Goal: Transaction & Acquisition: Purchase product/service

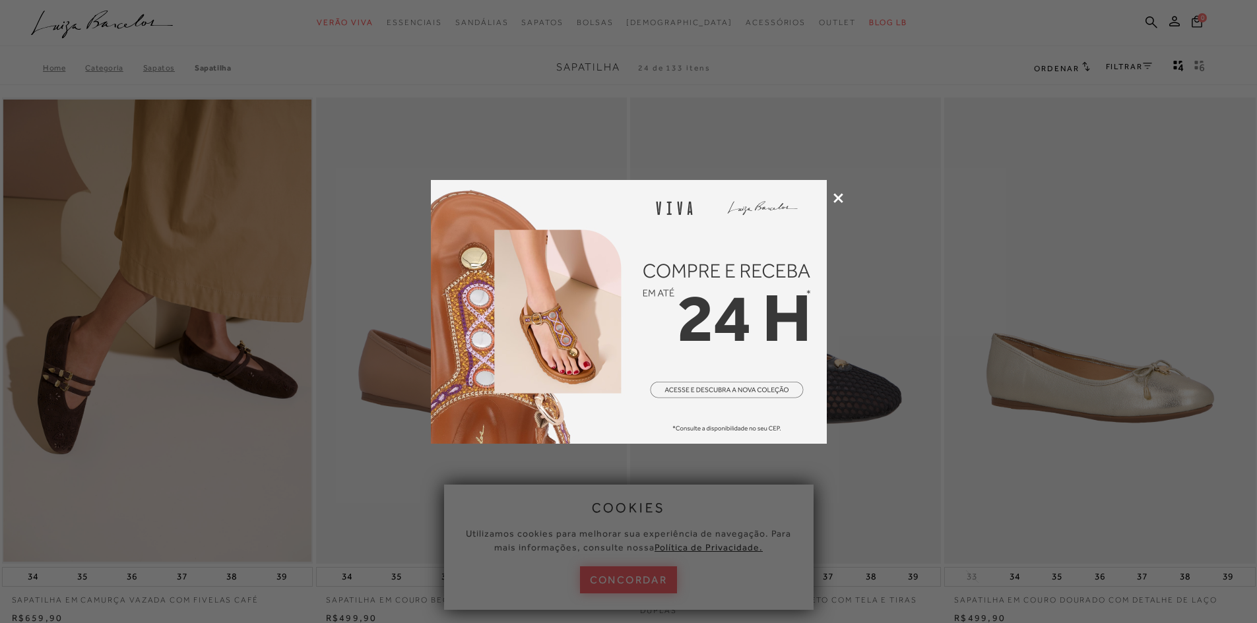
click at [836, 194] on icon at bounding box center [838, 198] width 10 height 10
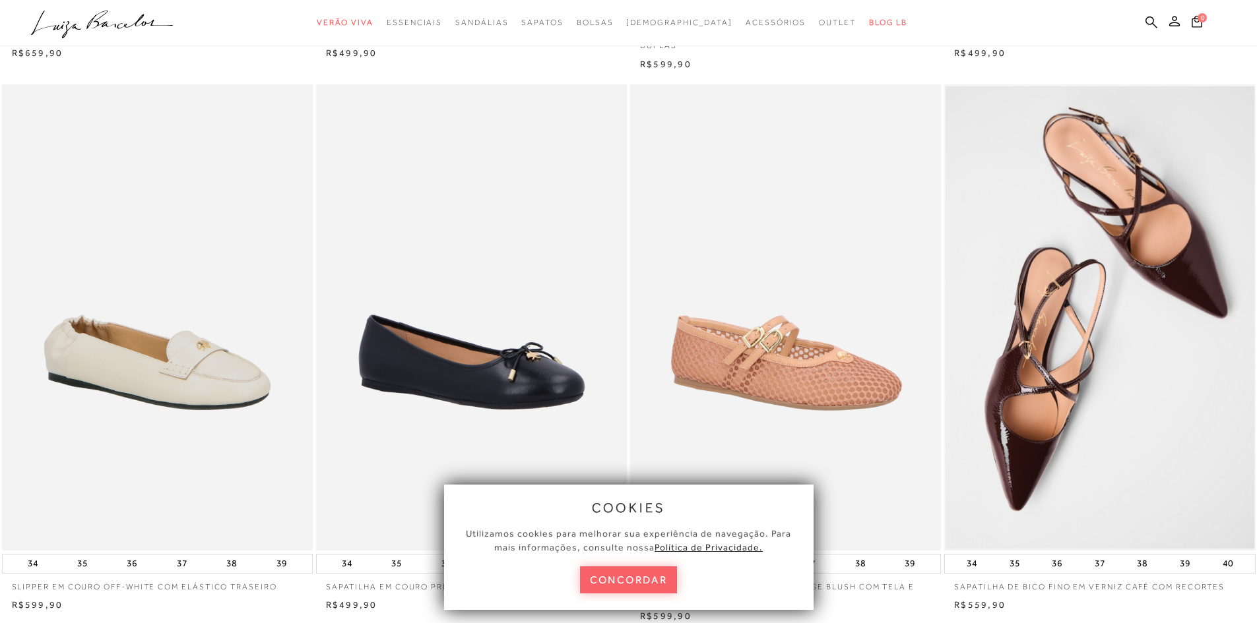
scroll to position [594, 0]
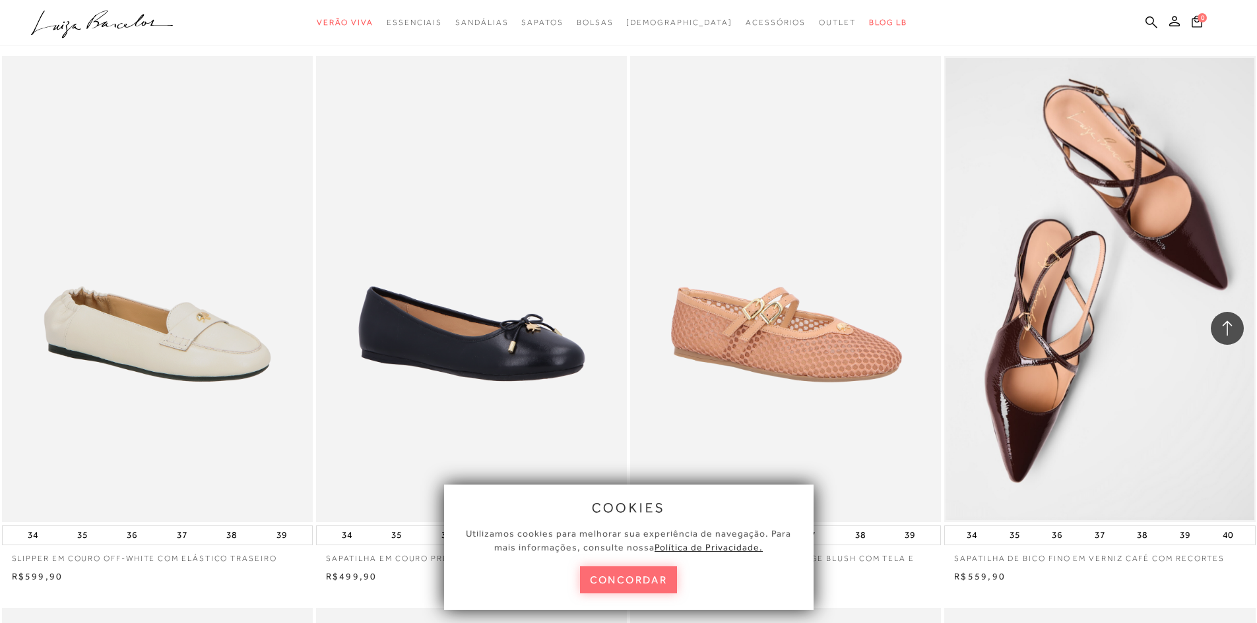
click at [625, 569] on button "concordar" at bounding box center [629, 580] width 98 height 27
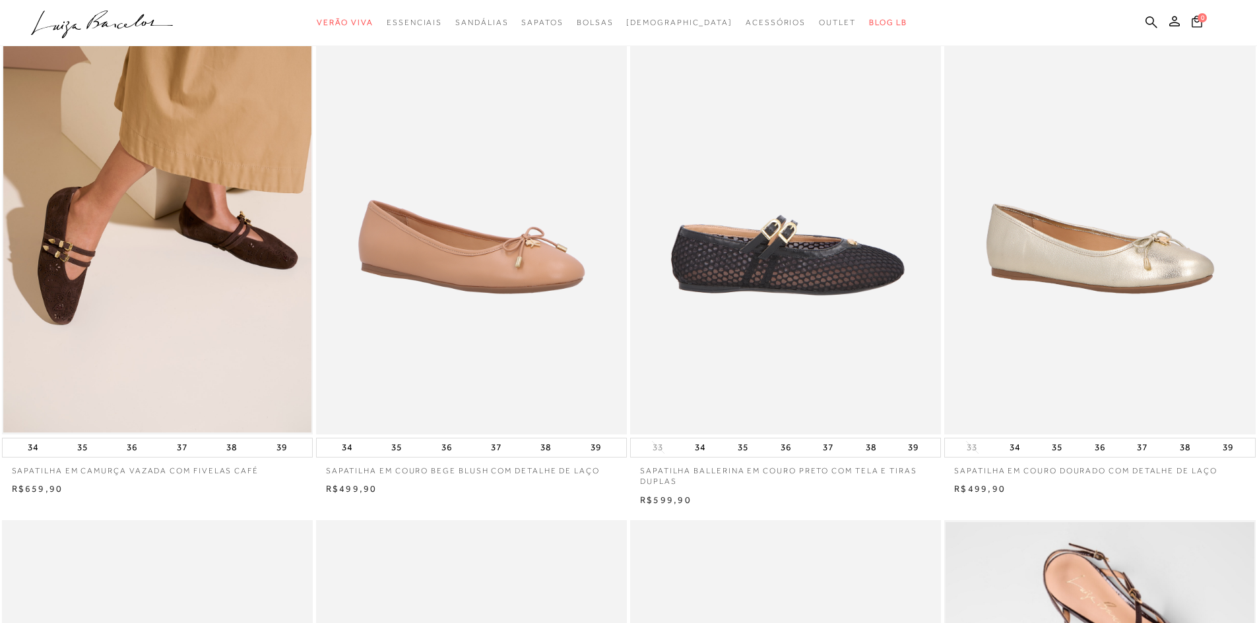
scroll to position [0, 0]
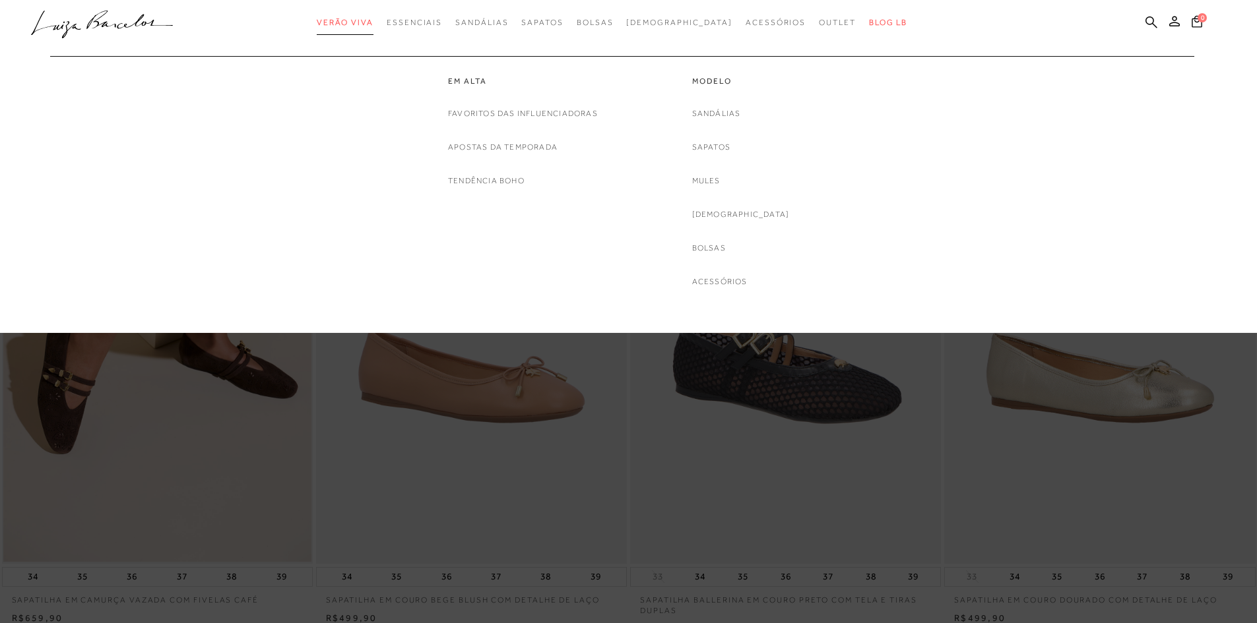
click at [373, 22] on span "Verão Viva" at bounding box center [345, 22] width 57 height 9
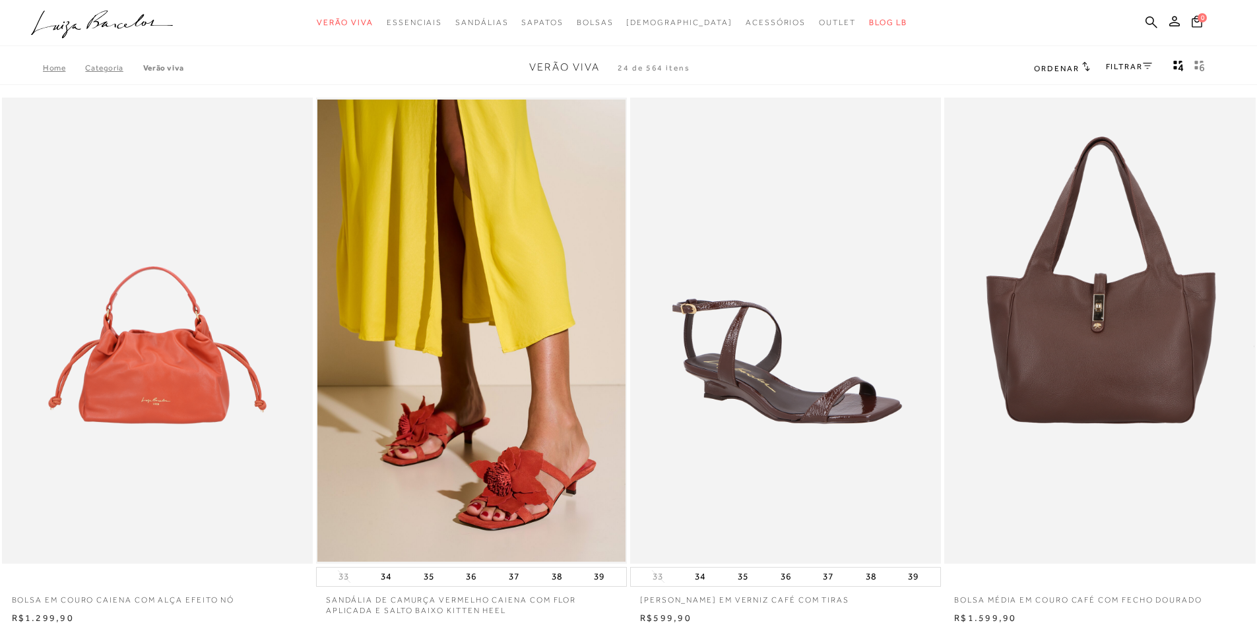
click at [1123, 65] on link "FILTRAR" at bounding box center [1129, 66] width 46 height 9
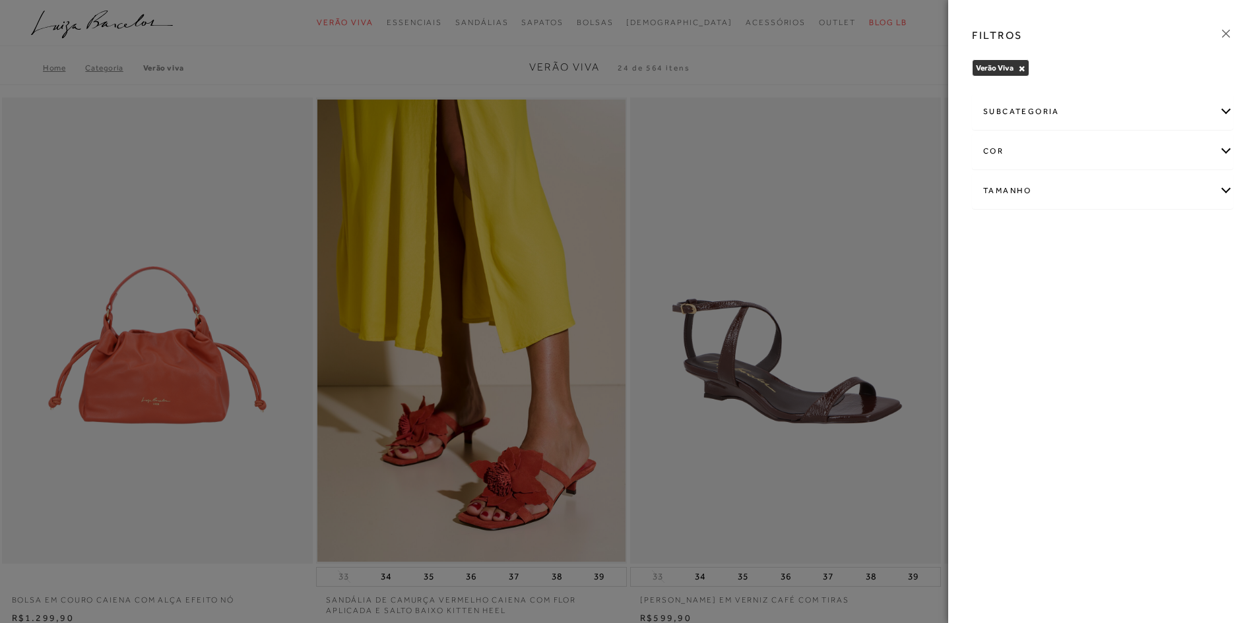
click at [1156, 121] on div "subcategoria" at bounding box center [1102, 111] width 260 height 35
click at [1166, 187] on div "Tamanho" at bounding box center [1102, 190] width 260 height 35
click at [1036, 270] on span "37" at bounding box center [1030, 268] width 19 height 10
click at [1030, 270] on input "37" at bounding box center [1023, 270] width 13 height 13
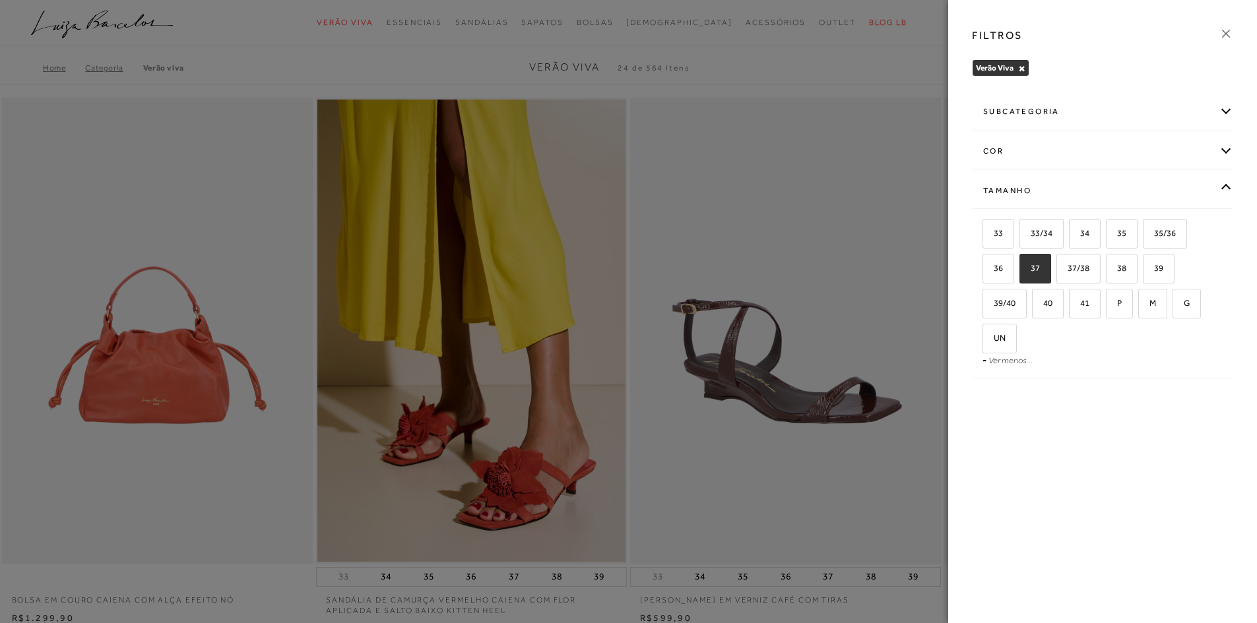
checkbox input "true"
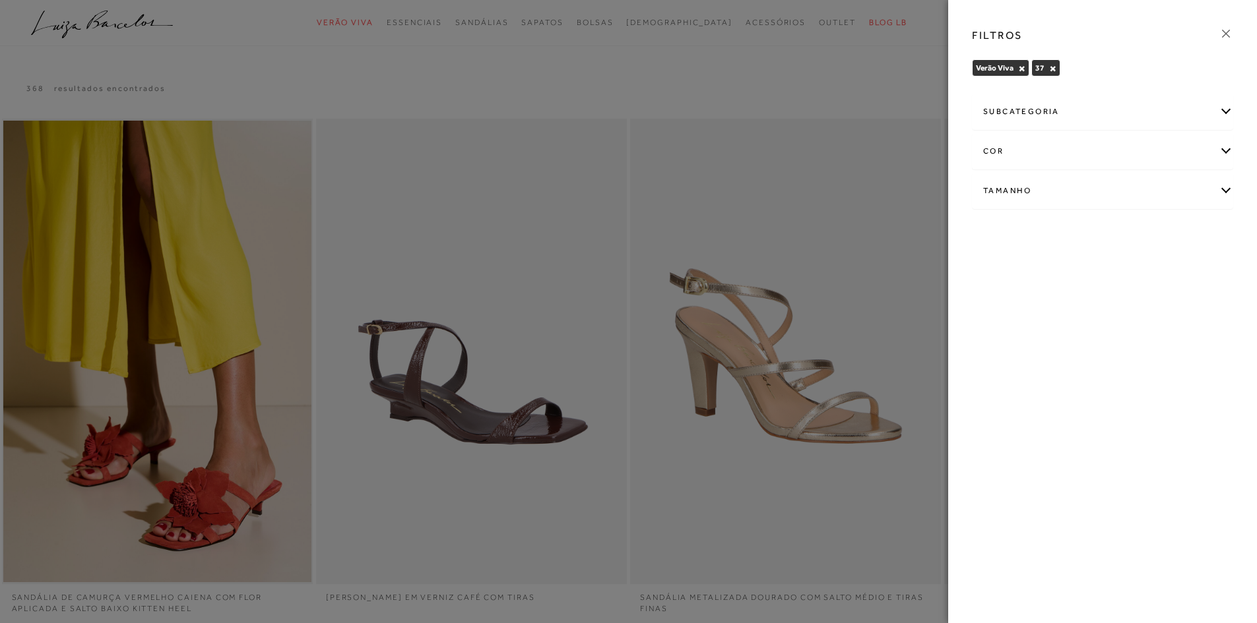
click at [1223, 34] on icon at bounding box center [1225, 33] width 15 height 15
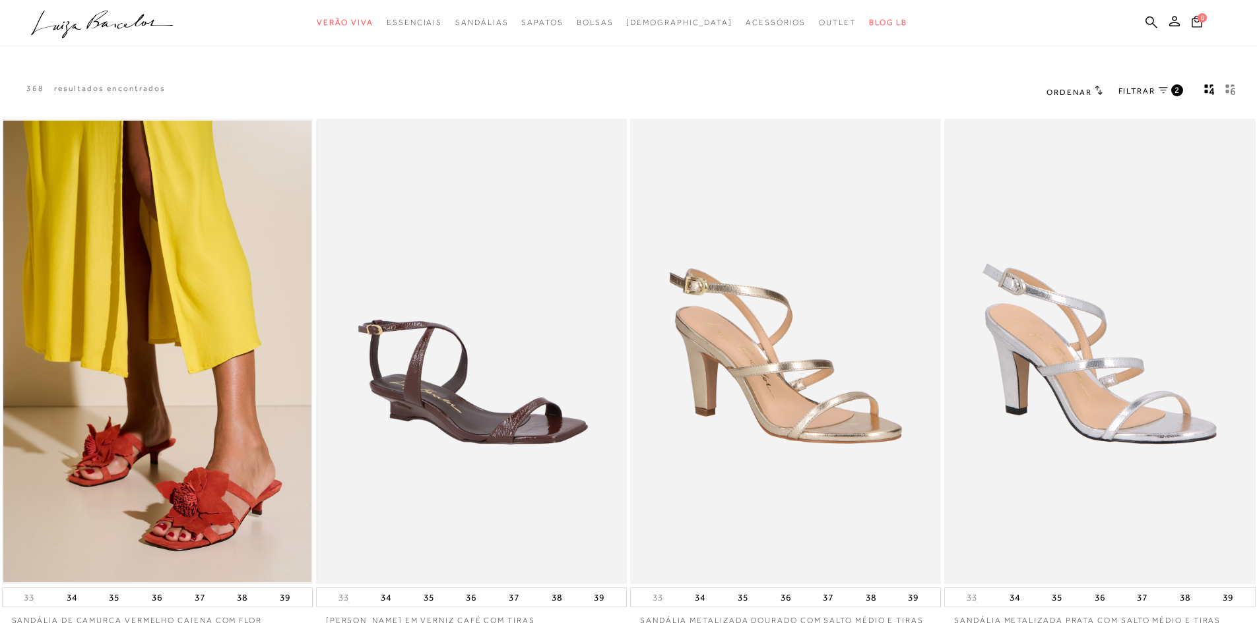
click at [485, 418] on img at bounding box center [471, 352] width 308 height 462
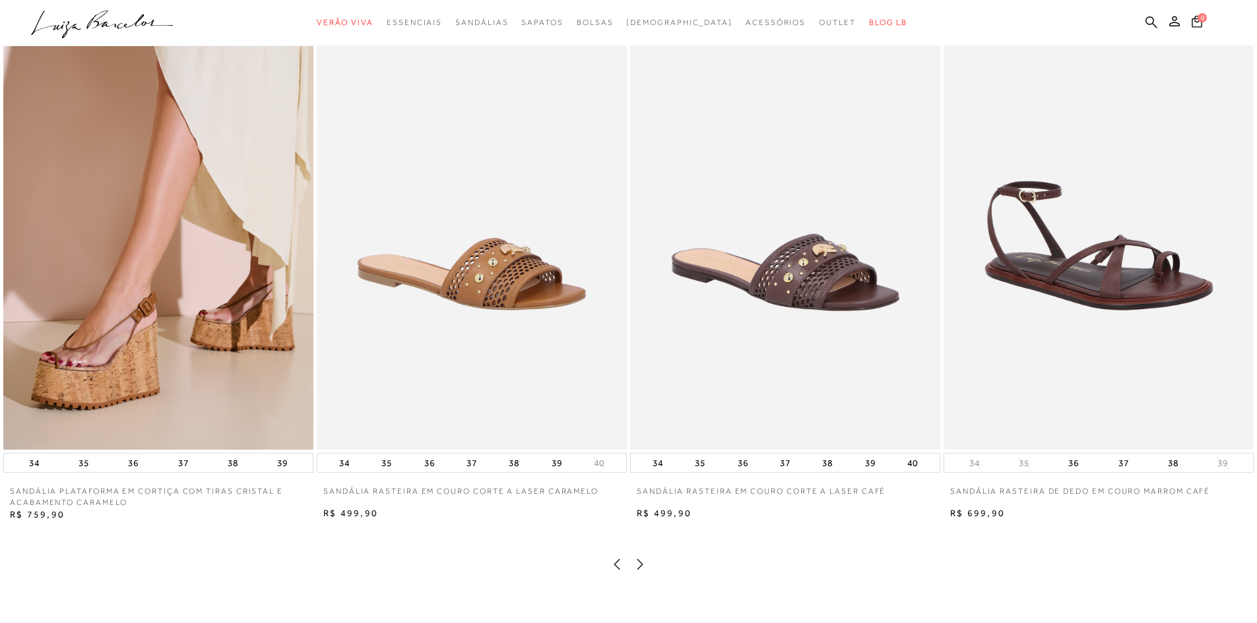
scroll to position [2903, 0]
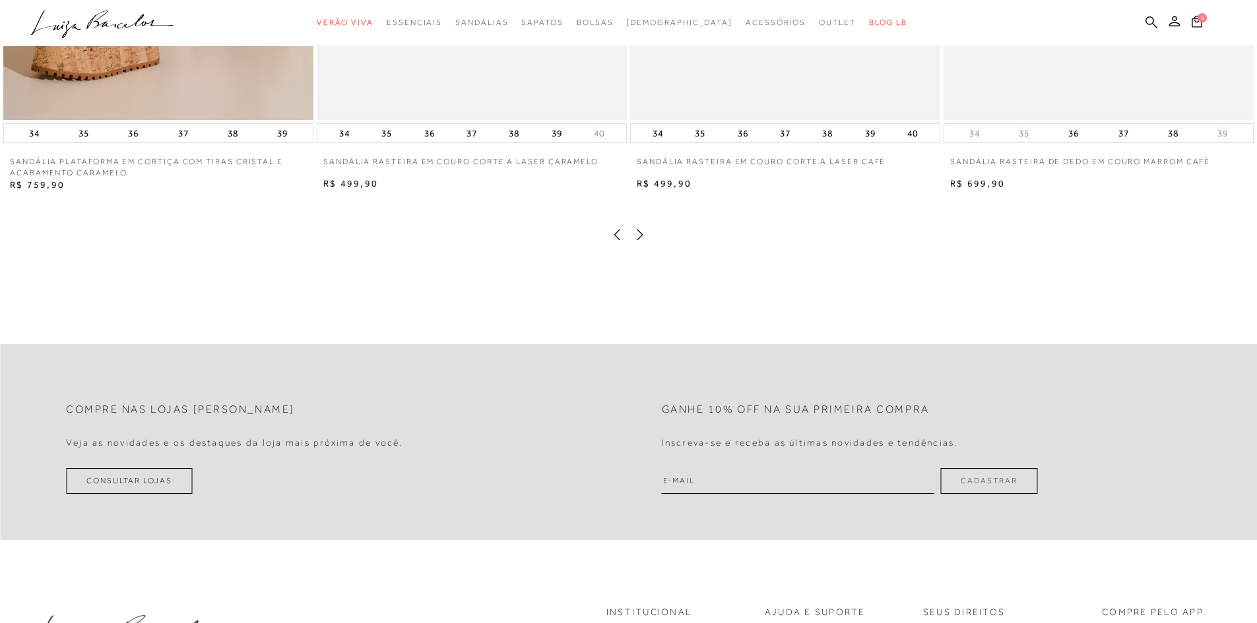
click at [643, 241] on icon at bounding box center [639, 234] width 13 height 13
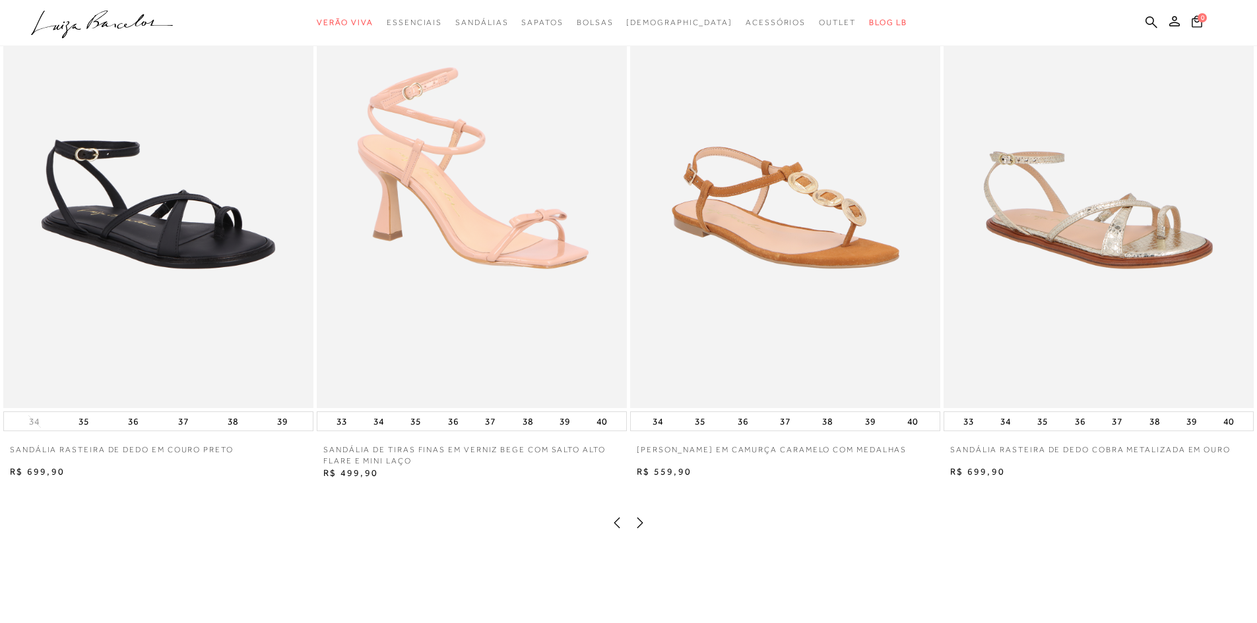
scroll to position [2614, 0]
click at [642, 530] on icon at bounding box center [639, 523] width 13 height 13
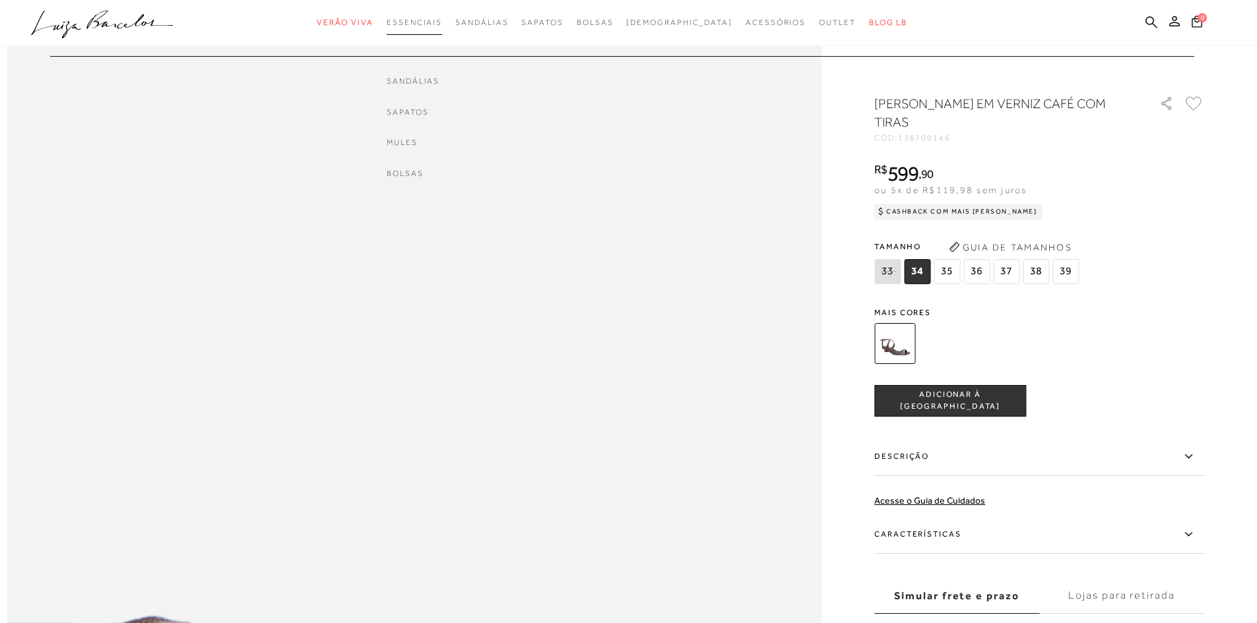
scroll to position [1096, 0]
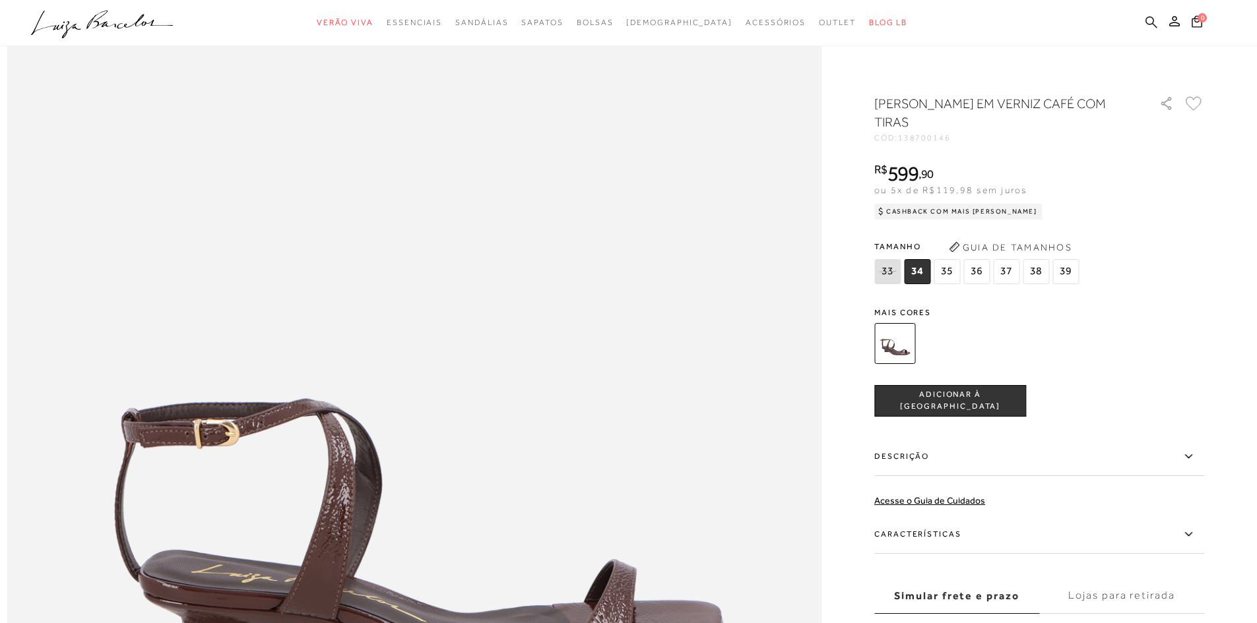
click at [1150, 18] on icon at bounding box center [1151, 22] width 12 height 13
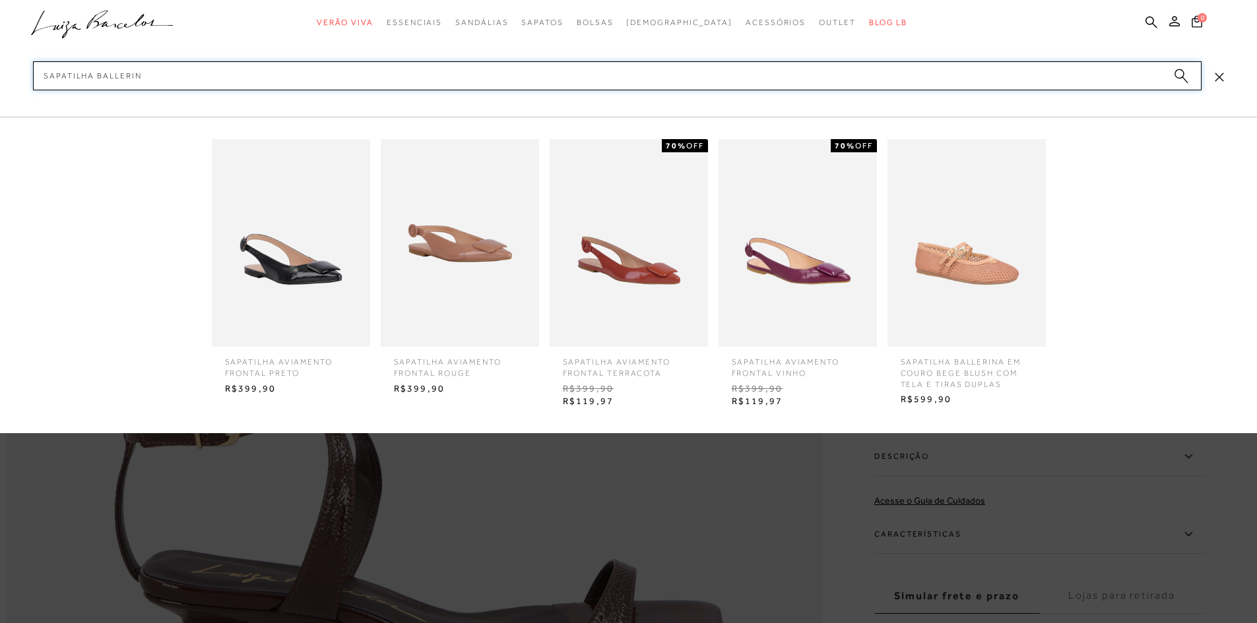
type input "sapatilha ballerina"
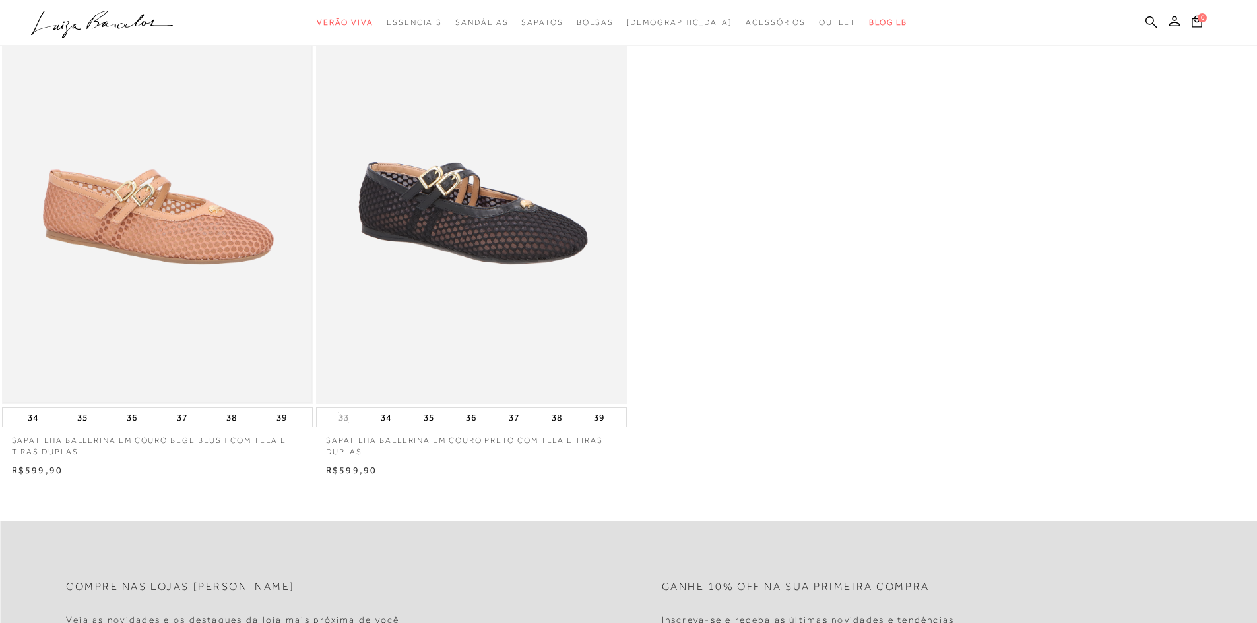
scroll to position [198, 0]
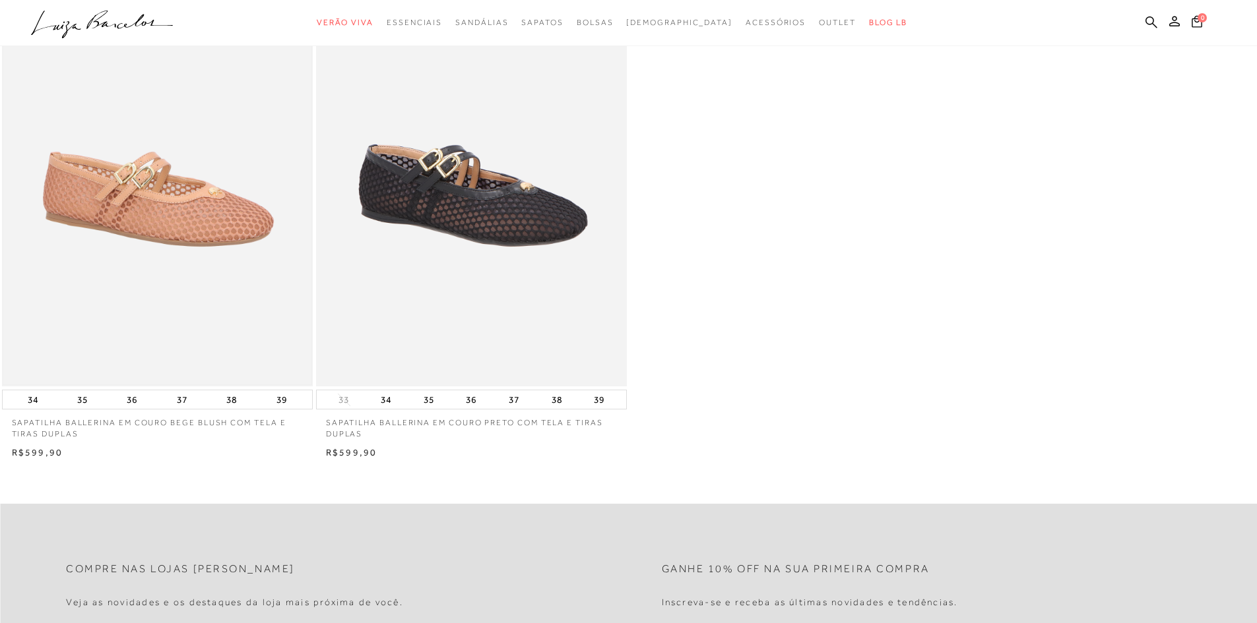
click at [245, 250] on img at bounding box center [157, 154] width 308 height 462
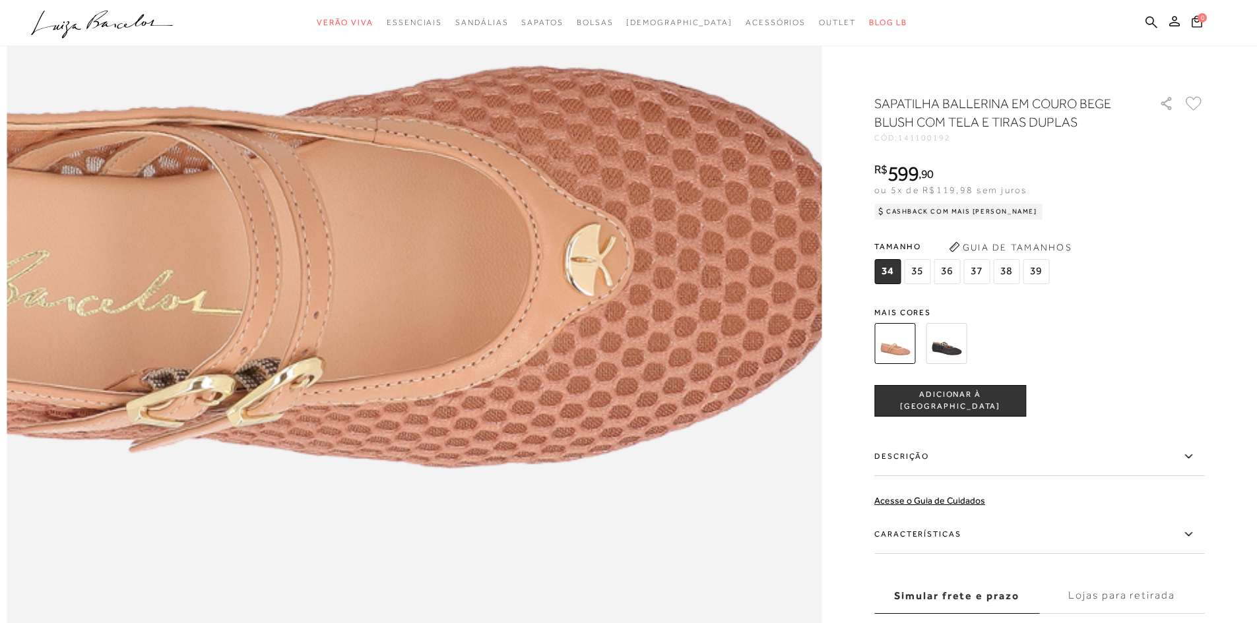
scroll to position [1583, 0]
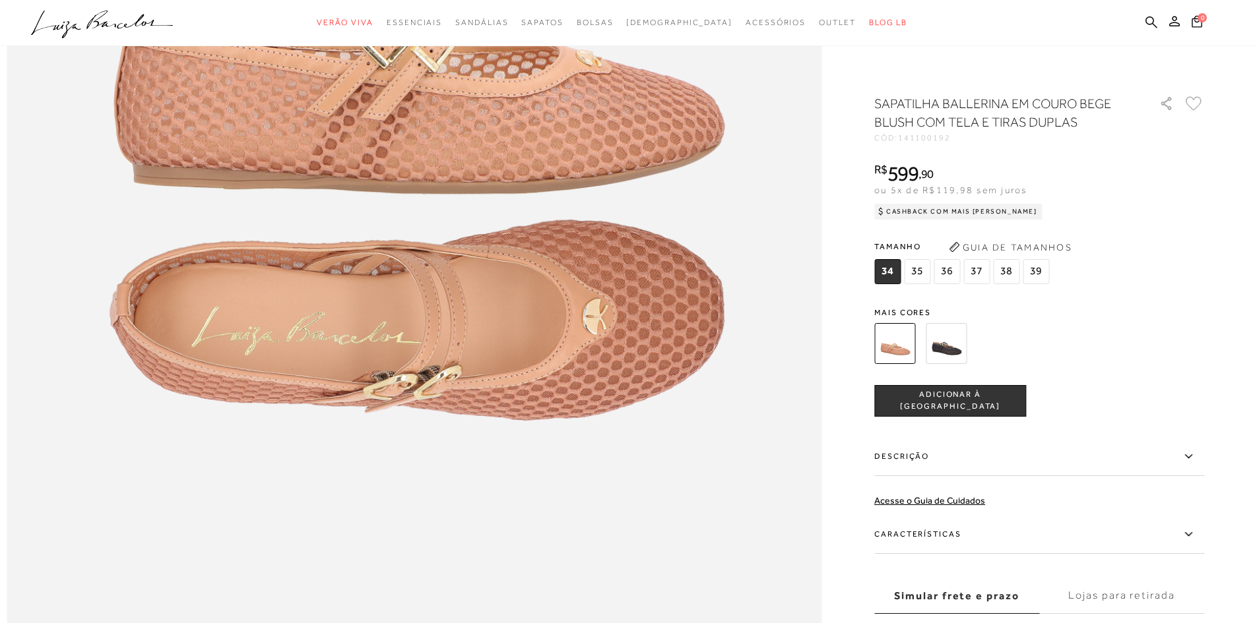
click at [957, 344] on img at bounding box center [946, 343] width 41 height 41
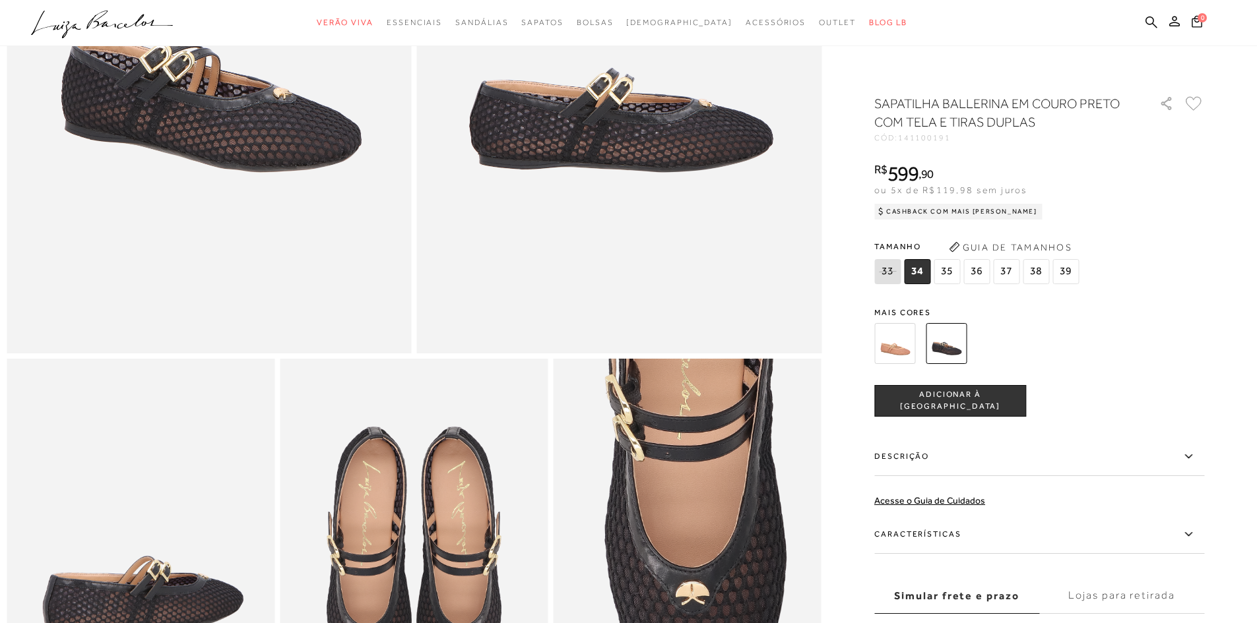
scroll to position [468, 0]
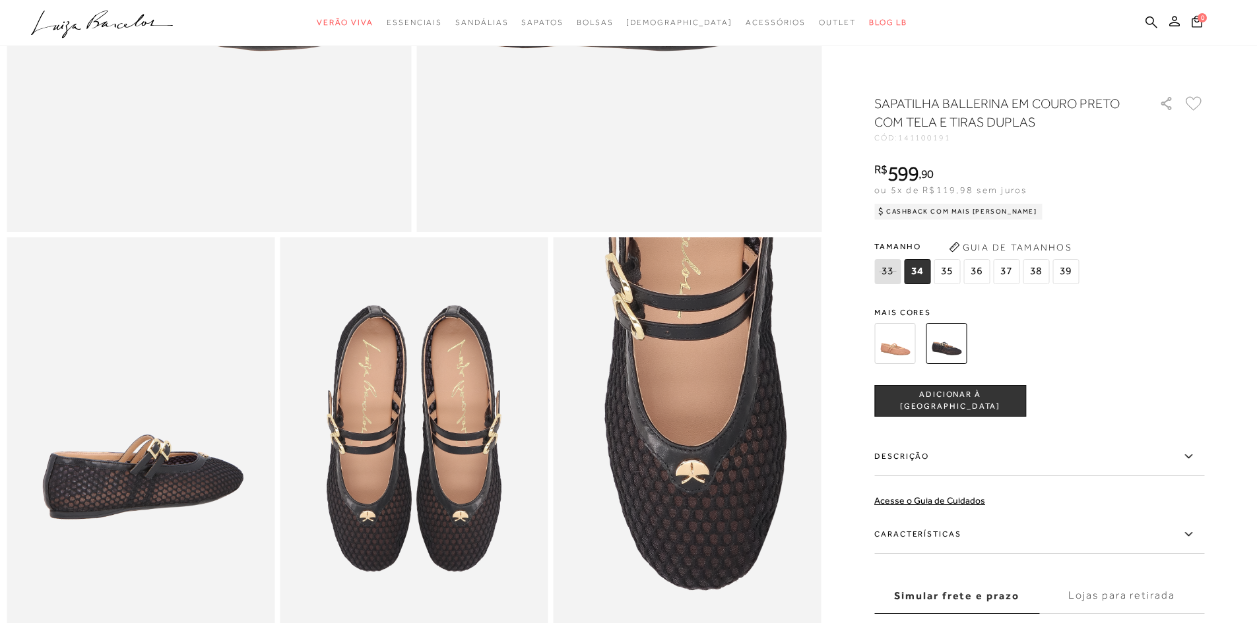
click at [900, 347] on img at bounding box center [894, 343] width 41 height 41
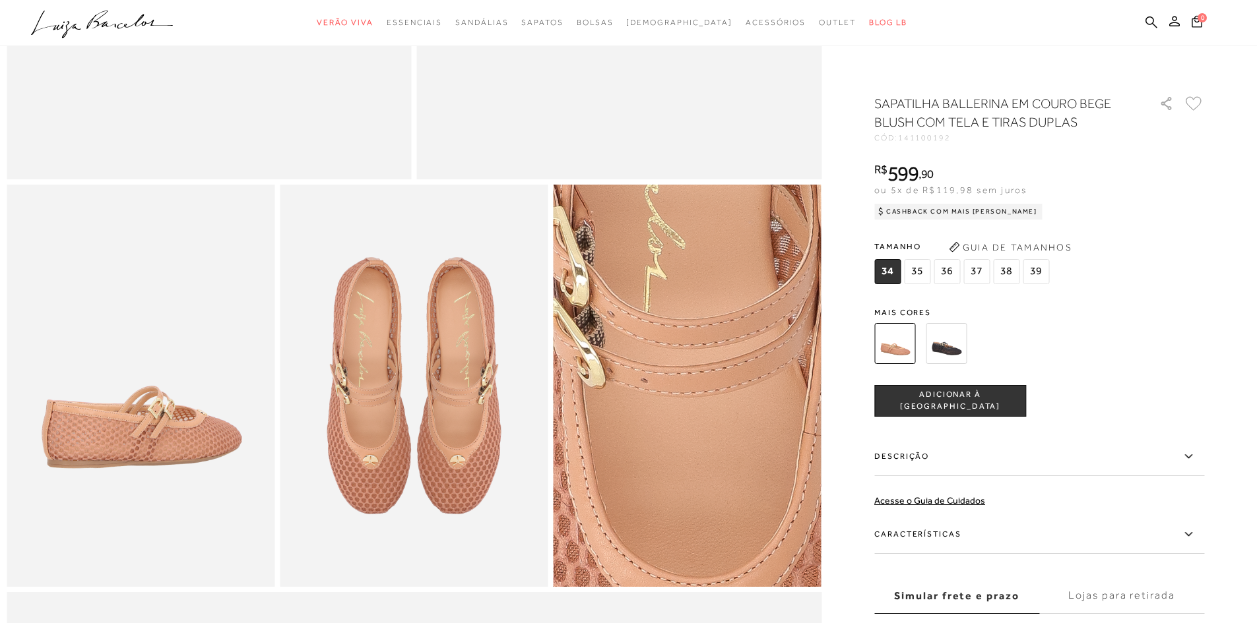
scroll to position [528, 0]
